Goal: Task Accomplishment & Management: Complete application form

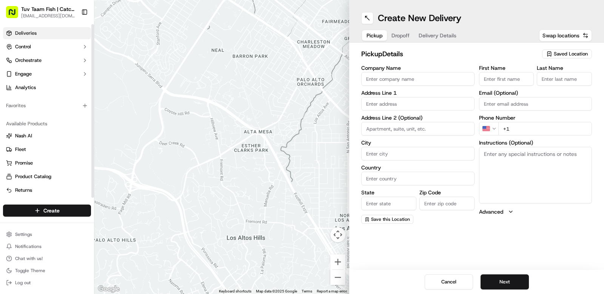
click at [38, 28] on link "Deliveries" at bounding box center [47, 33] width 88 height 12
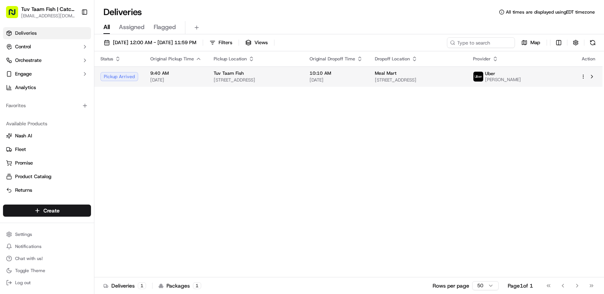
click at [363, 71] on span "10:10 AM" at bounding box center [335, 73] width 53 height 6
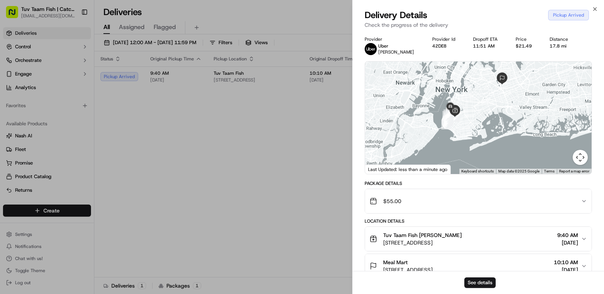
drag, startPoint x: 481, startPoint y: 138, endPoint x: 473, endPoint y: 115, distance: 23.9
click at [473, 115] on div at bounding box center [478, 117] width 226 height 112
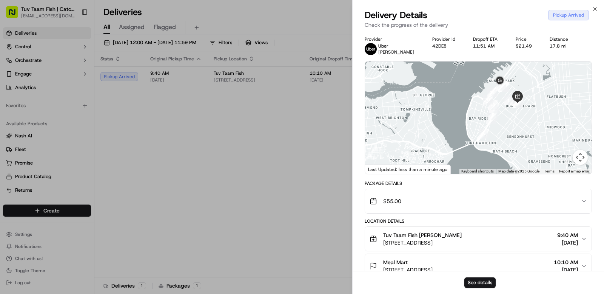
drag, startPoint x: 453, startPoint y: 122, endPoint x: 570, endPoint y: 101, distance: 119.1
click at [570, 101] on div at bounding box center [478, 117] width 226 height 112
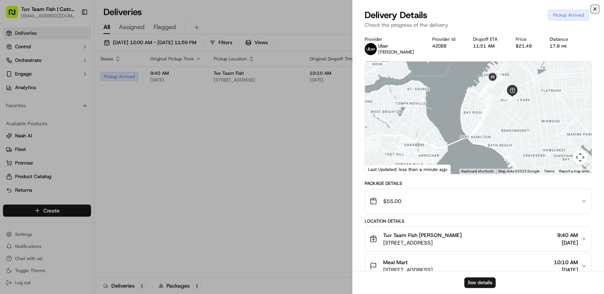
click at [596, 8] on icon "button" at bounding box center [594, 9] width 3 height 3
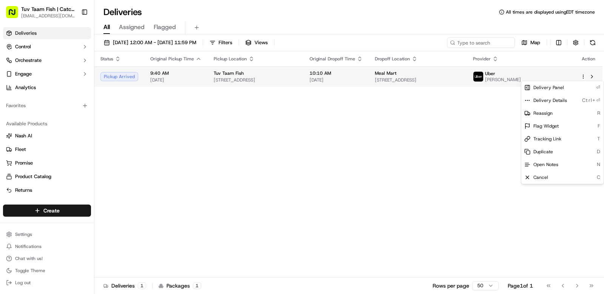
click at [582, 74] on html "Tuv Taam Fish | Catch & Co. [EMAIL_ADDRESS][DOMAIN_NAME] Toggle Sidebar Deliver…" at bounding box center [302, 147] width 604 height 294
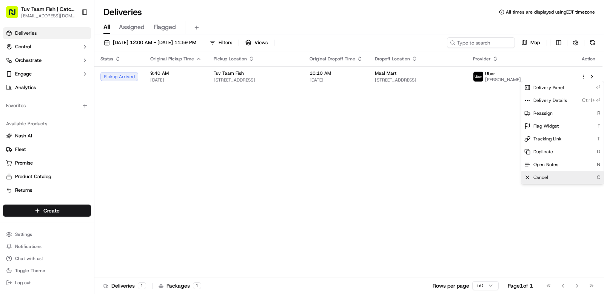
click at [551, 176] on div "Cancel C" at bounding box center [562, 177] width 82 height 13
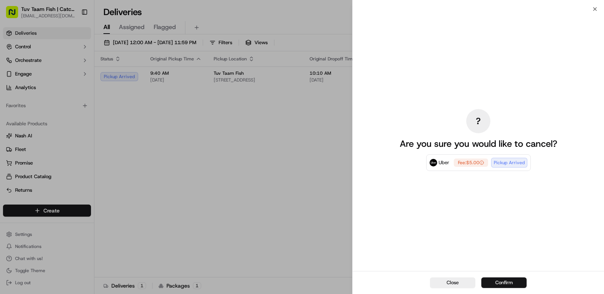
click at [504, 282] on button "Confirm" at bounding box center [503, 282] width 45 height 11
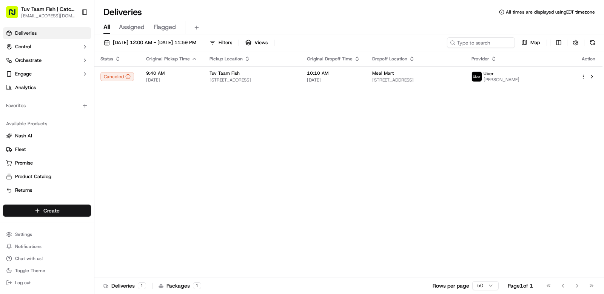
click at [65, 209] on html "Tuv Taam Fish | Catch & Co. [EMAIL_ADDRESS][DOMAIN_NAME] Toggle Sidebar Deliver…" at bounding box center [302, 147] width 604 height 294
click at [128, 223] on link "Delivery" at bounding box center [136, 225] width 84 height 14
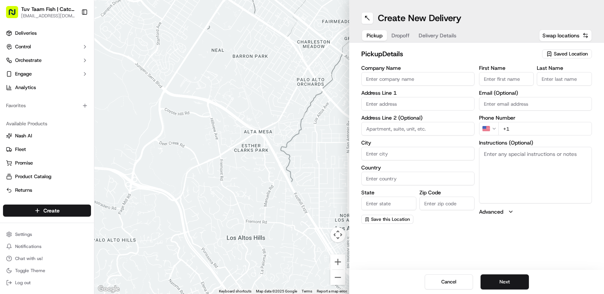
click at [577, 53] on span "Saved Location" at bounding box center [570, 54] width 34 height 7
type input "tu"
click at [538, 84] on span "Tuv Taam Fish" at bounding box center [553, 82] width 93 height 7
type input "Tuv Taam Fish"
type input "[STREET_ADDRESS]"
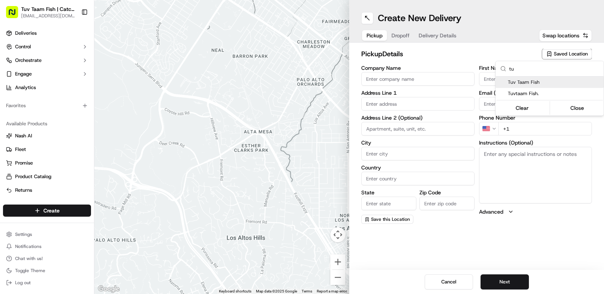
type input "[GEOGRAPHIC_DATA]"
type input "US"
type input "NY"
type input "11219"
type input "Shmuly"
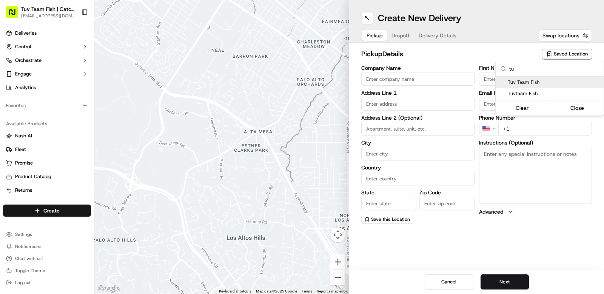
type input "[PERSON_NAME]"
type input "[EMAIL_ADDRESS][DOMAIN_NAME]"
type input "[PHONE_NUMBER]"
type textarea "Walk into to the store it will be ready for you!"
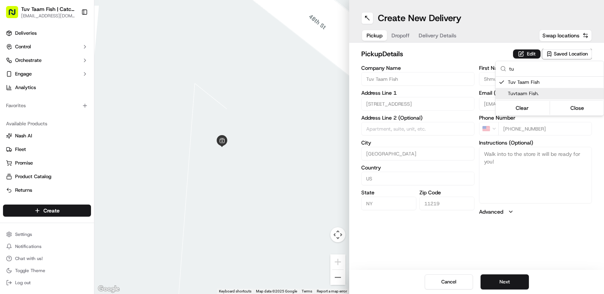
click at [546, 247] on html "Tuv Taam Fish | Catch & Co. [EMAIL_ADDRESS][DOMAIN_NAME] Toggle Sidebar Deliver…" at bounding box center [302, 147] width 604 height 294
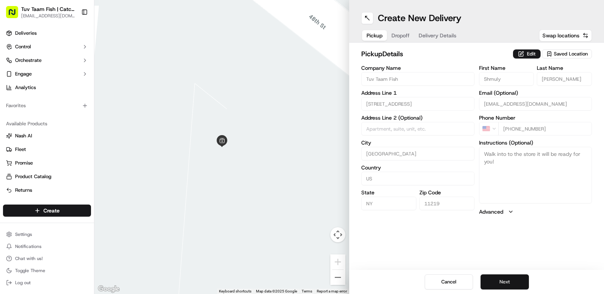
click at [504, 284] on button "Next" at bounding box center [504, 281] width 48 height 15
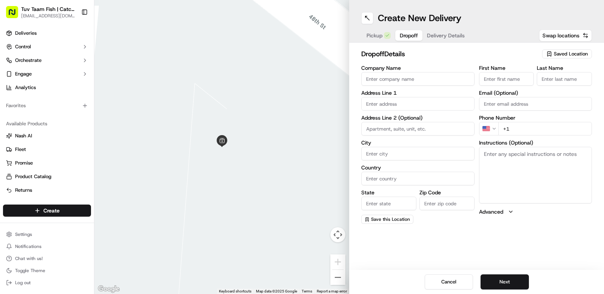
drag, startPoint x: 570, startPoint y: 54, endPoint x: 572, endPoint y: 40, distance: 13.7
click at [570, 53] on span "Saved Location" at bounding box center [570, 54] width 34 height 7
type input "mea"
drag, startPoint x: 547, startPoint y: 80, endPoint x: 557, endPoint y: 114, distance: 35.4
click at [547, 80] on span "Meal Mart" at bounding box center [553, 82] width 93 height 7
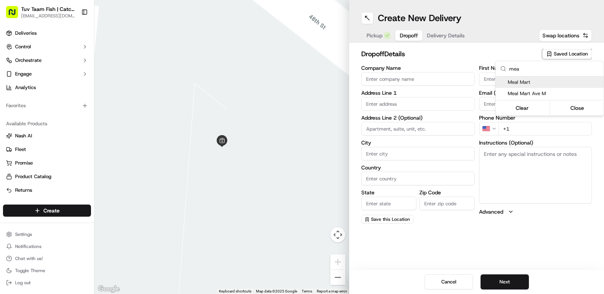
type input "Meal Mart"
type input "[STREET_ADDRESS]"
type input "Queens"
type input "US"
type input "NY"
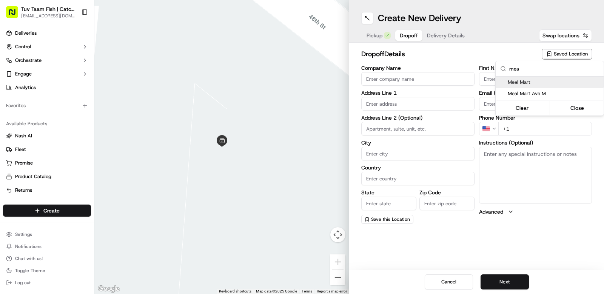
type input "11367"
type input "Meal"
type input "Mart"
type input "[PHONE_NUMBER]"
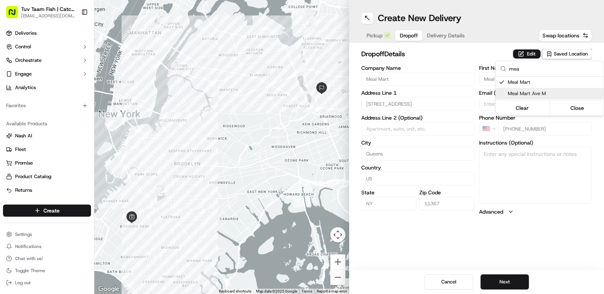
click at [578, 249] on html "Tuv Taam Fish | Catch & Co. [EMAIL_ADDRESS][DOMAIN_NAME] Toggle Sidebar Deliver…" at bounding box center [302, 147] width 604 height 294
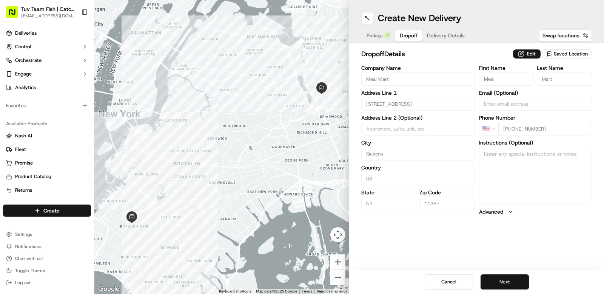
click at [506, 282] on button "Next" at bounding box center [504, 281] width 48 height 15
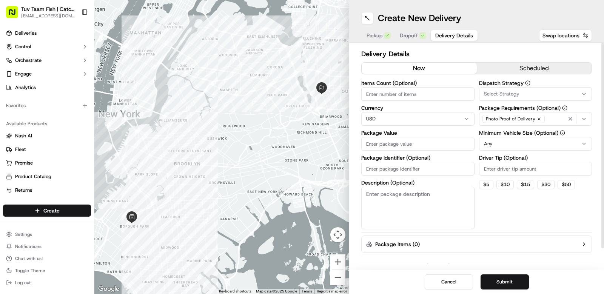
click at [396, 94] on input "Items Count (Optional)" at bounding box center [417, 94] width 113 height 14
type input "5"
type input "6"
click at [525, 144] on html "Tuv Taam Fish | Catch & Co. [EMAIL_ADDRESS][DOMAIN_NAME] Toggle Sidebar Deliver…" at bounding box center [302, 147] width 604 height 294
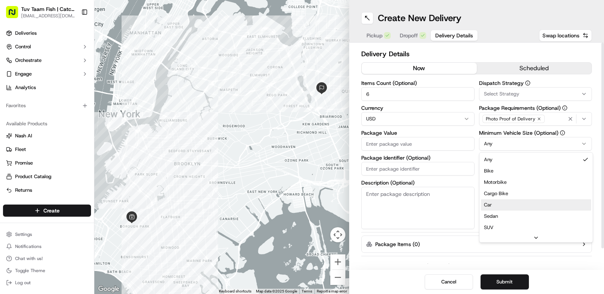
drag, startPoint x: 501, startPoint y: 215, endPoint x: 504, endPoint y: 207, distance: 8.2
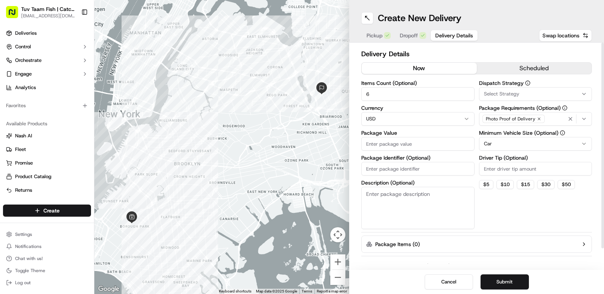
click at [514, 211] on div "Dispatch Strategy Select Strategy Package Requirements (Optional) Photo Proof o…" at bounding box center [535, 154] width 113 height 149
click at [512, 168] on input "Driver Tip (Optional)" at bounding box center [535, 169] width 113 height 14
type input "2"
click at [518, 215] on div "Dispatch Strategy Select Strategy Package Requirements (Optional) Photo Proof o…" at bounding box center [535, 154] width 113 height 149
drag, startPoint x: 509, startPoint y: 280, endPoint x: 527, endPoint y: 214, distance: 68.2
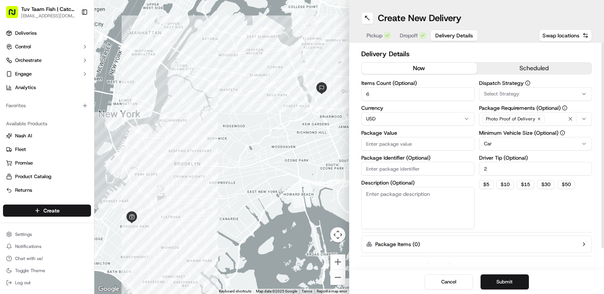
click at [527, 214] on div "Create New Delivery Pickup Dropoff Delivery Details Swap locations Delivery Det…" at bounding box center [476, 147] width 255 height 294
click at [427, 143] on input "Package Value" at bounding box center [417, 144] width 113 height 14
type input "50"
click at [502, 220] on div "Dispatch Strategy Select Strategy Package Requirements (Optional) Photo Proof o…" at bounding box center [535, 154] width 113 height 149
click at [515, 286] on button "Submit" at bounding box center [504, 281] width 48 height 15
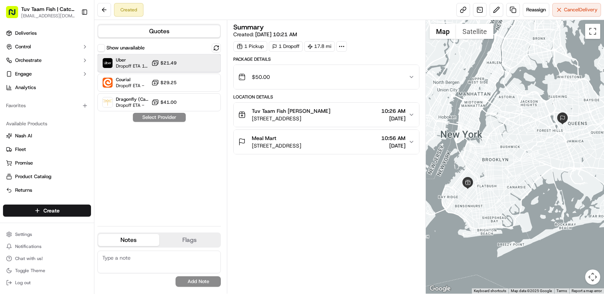
click at [190, 65] on div "Uber Dropoff ETA 1 hour $21.49" at bounding box center [158, 63] width 123 height 18
click at [179, 118] on button "Assign Provider" at bounding box center [159, 117] width 54 height 9
